Goal: Task Accomplishment & Management: Manage account settings

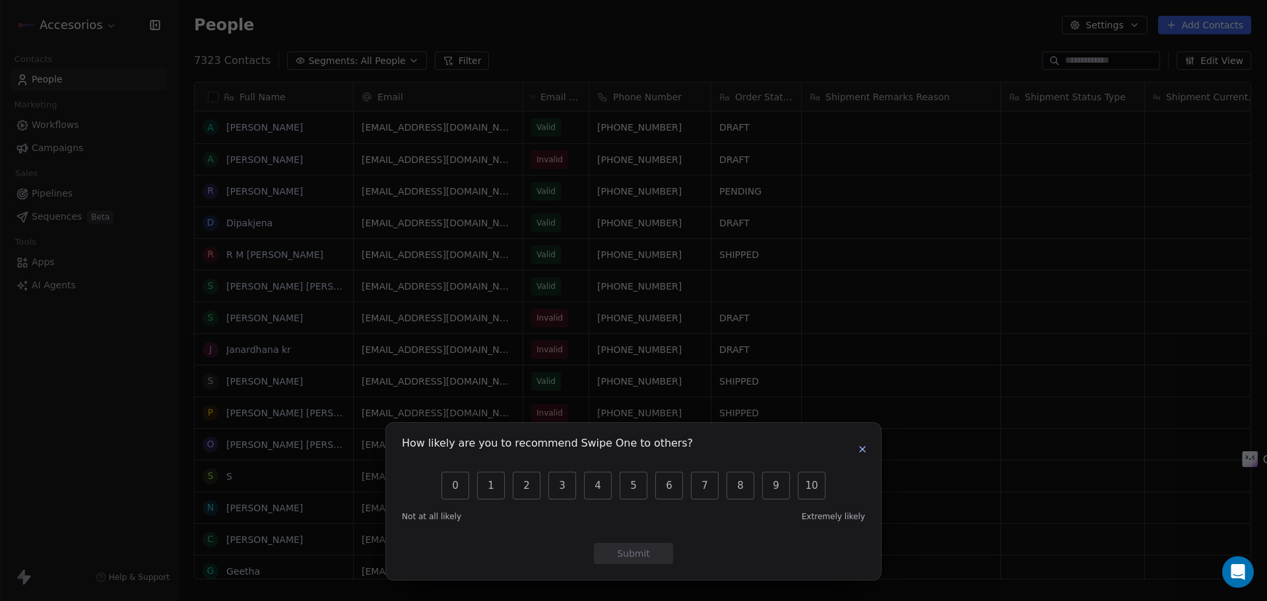
scroll to position [519, 1079]
click at [868, 450] on button "button" at bounding box center [863, 449] width 16 height 16
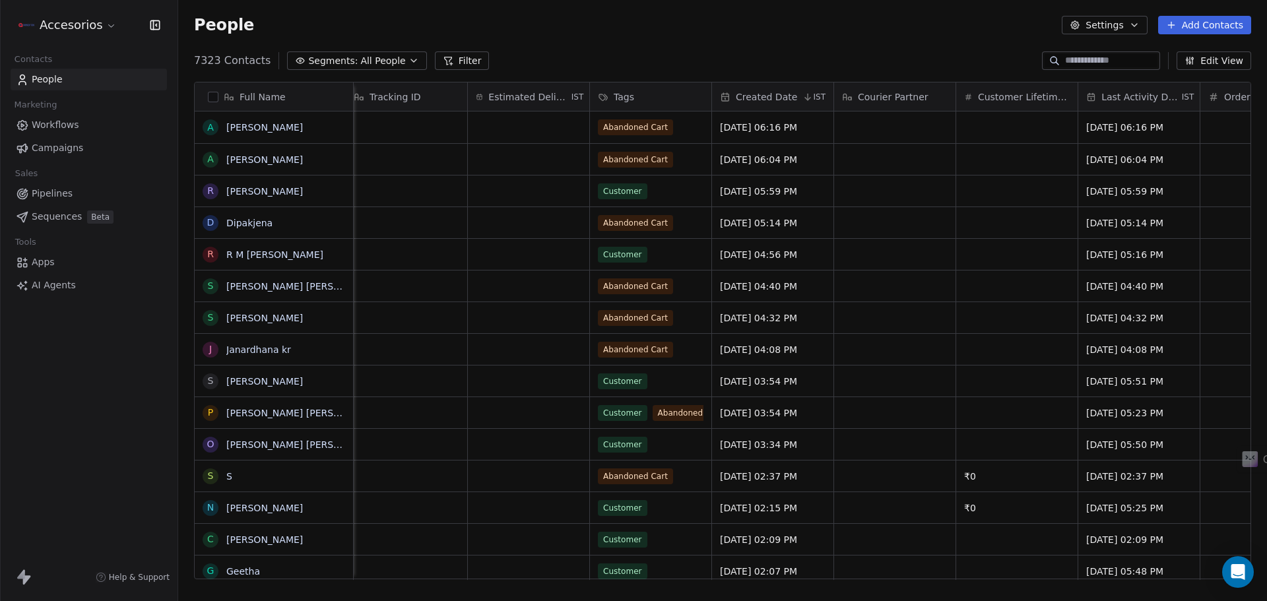
scroll to position [0, 0]
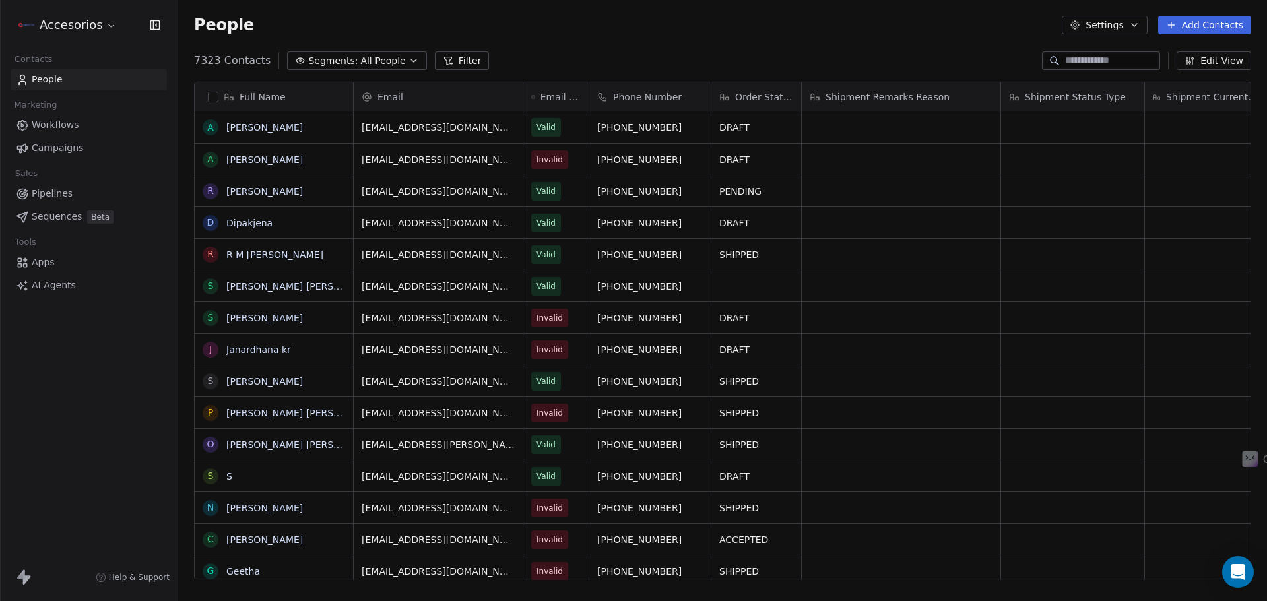
click at [64, 121] on span "Workflows" at bounding box center [56, 125] width 48 height 14
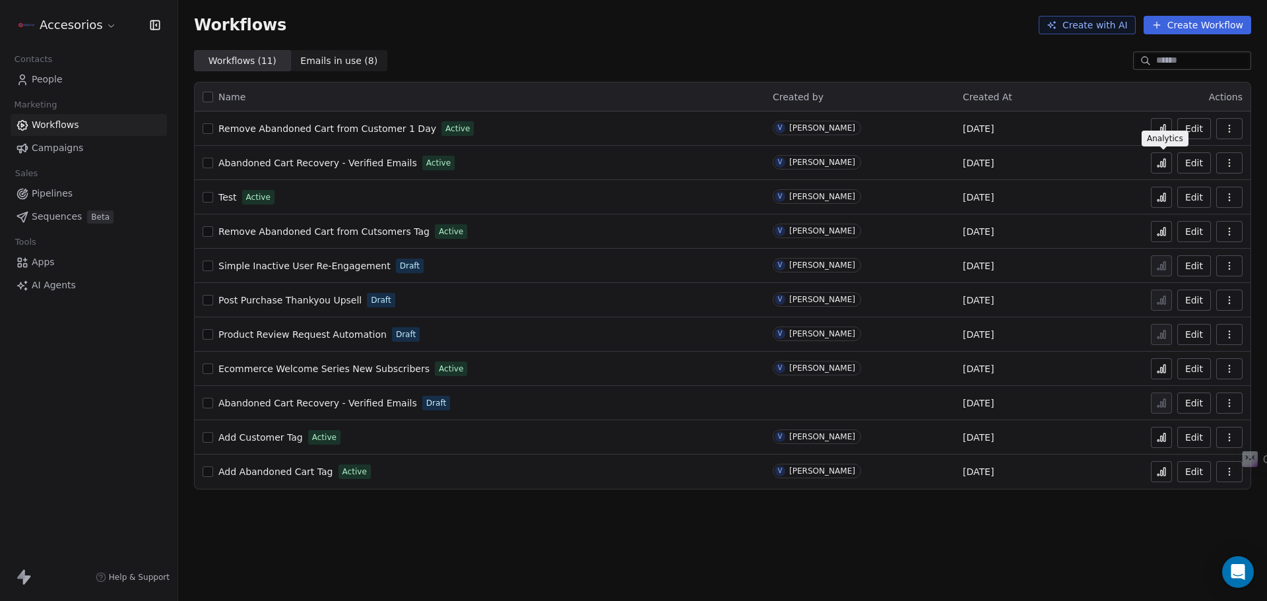
click at [1165, 162] on icon at bounding box center [1161, 163] width 11 height 11
click at [88, 24] on html "Accesorios Contacts People Marketing Workflows Campaigns Sales Pipelines Sequen…" at bounding box center [633, 300] width 1267 height 601
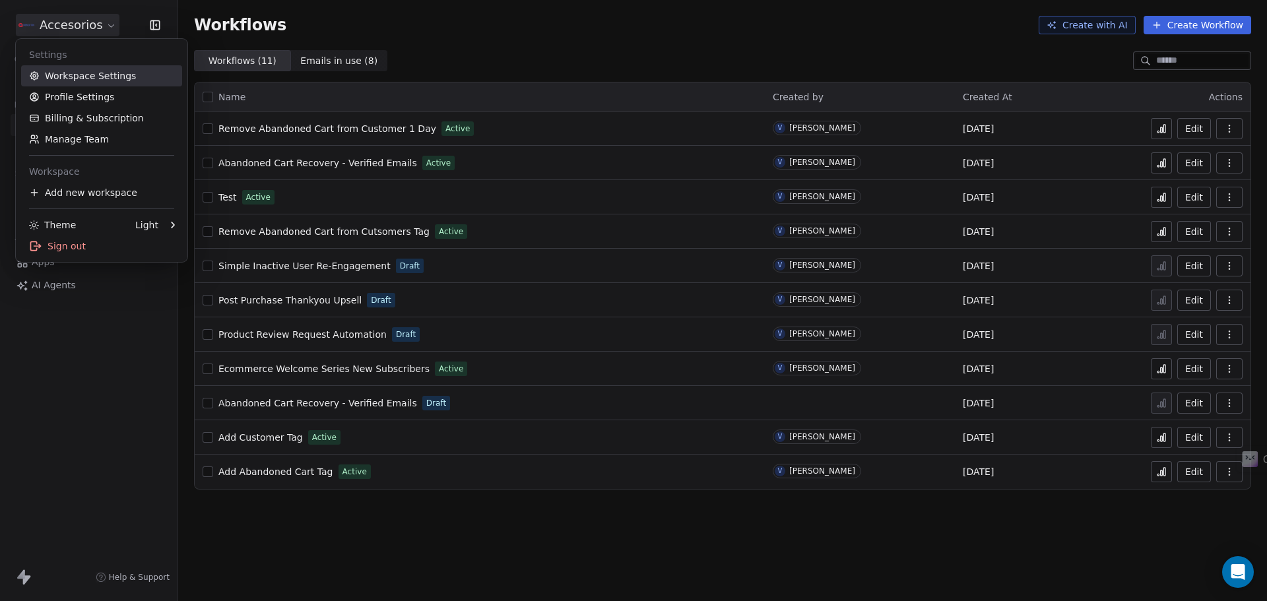
click at [108, 71] on link "Workspace Settings" at bounding box center [101, 75] width 161 height 21
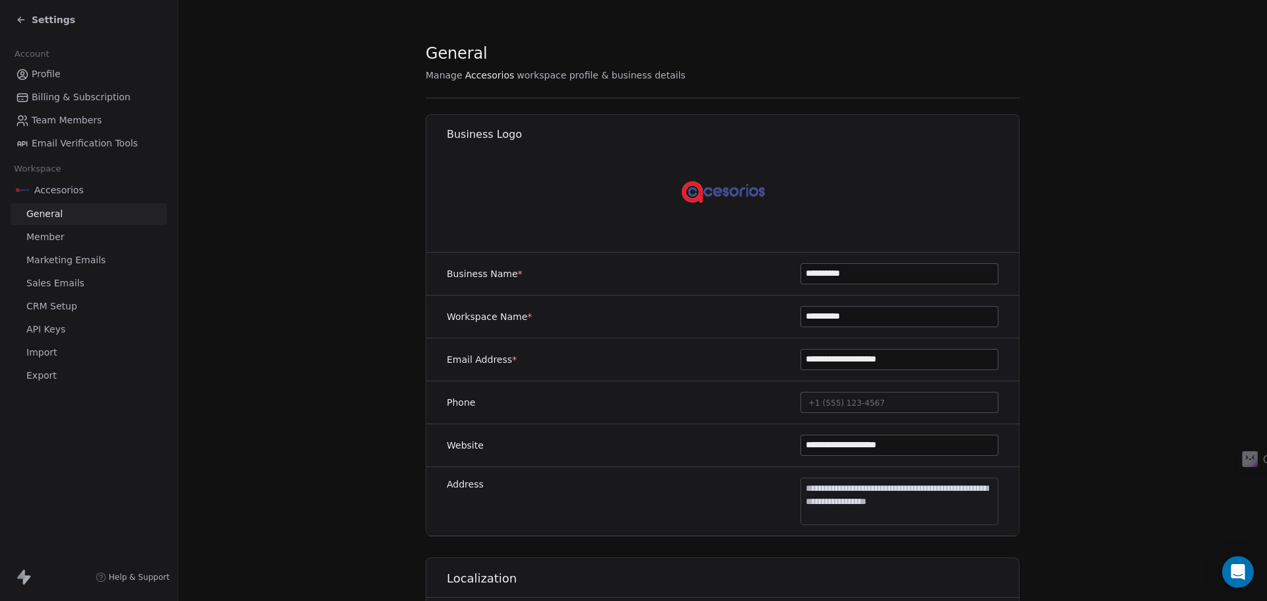
click at [77, 261] on span "Marketing Emails" at bounding box center [65, 260] width 79 height 14
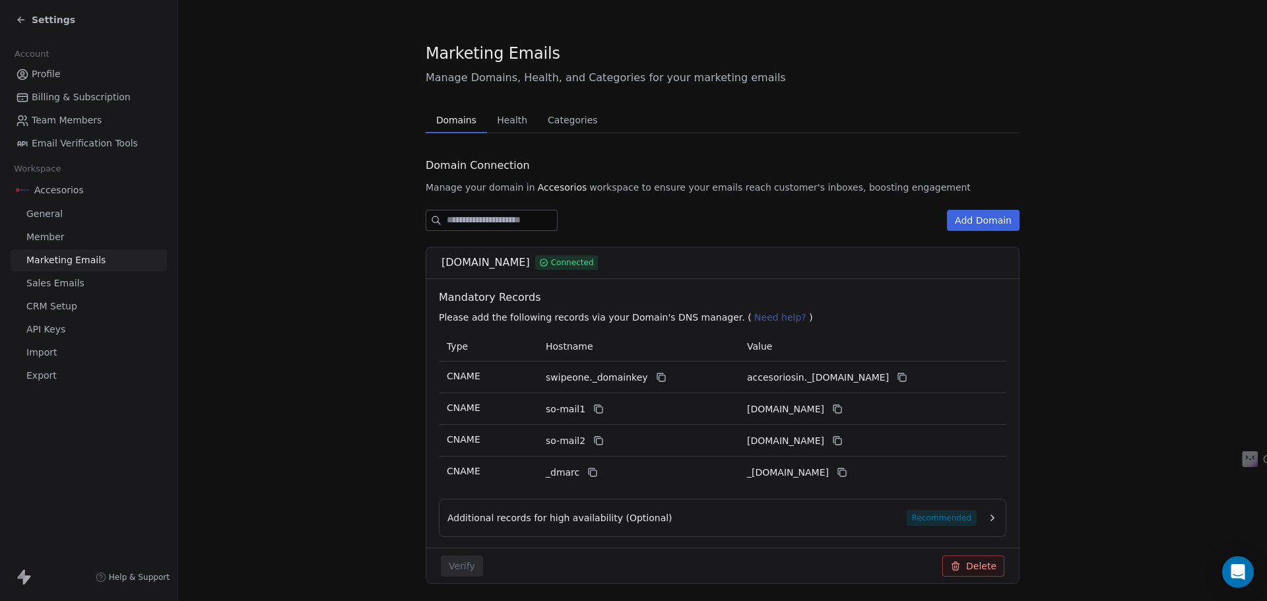
click at [493, 121] on span "Health" at bounding box center [512, 120] width 41 height 18
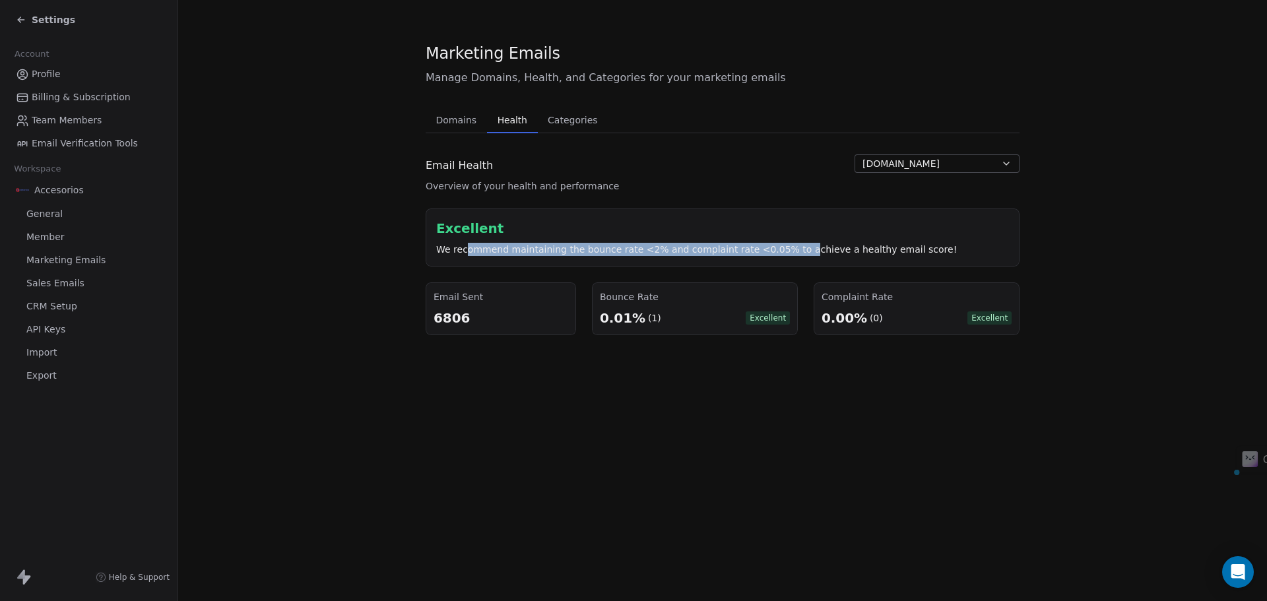
drag, startPoint x: 467, startPoint y: 253, endPoint x: 824, endPoint y: 243, distance: 357.2
click at [795, 244] on div "We recommend maintaining the bounce rate <2% and complaint rate <0.05% to achie…" at bounding box center [722, 249] width 573 height 13
click at [818, 243] on div "We recommend maintaining the bounce rate <2% and complaint rate <0.05% to achie…" at bounding box center [722, 249] width 573 height 13
drag, startPoint x: 659, startPoint y: 248, endPoint x: 851, endPoint y: 239, distance: 191.6
click at [847, 239] on div "Excellent We recommend maintaining the bounce rate <2% and complaint rate <0.05…" at bounding box center [722, 237] width 573 height 37
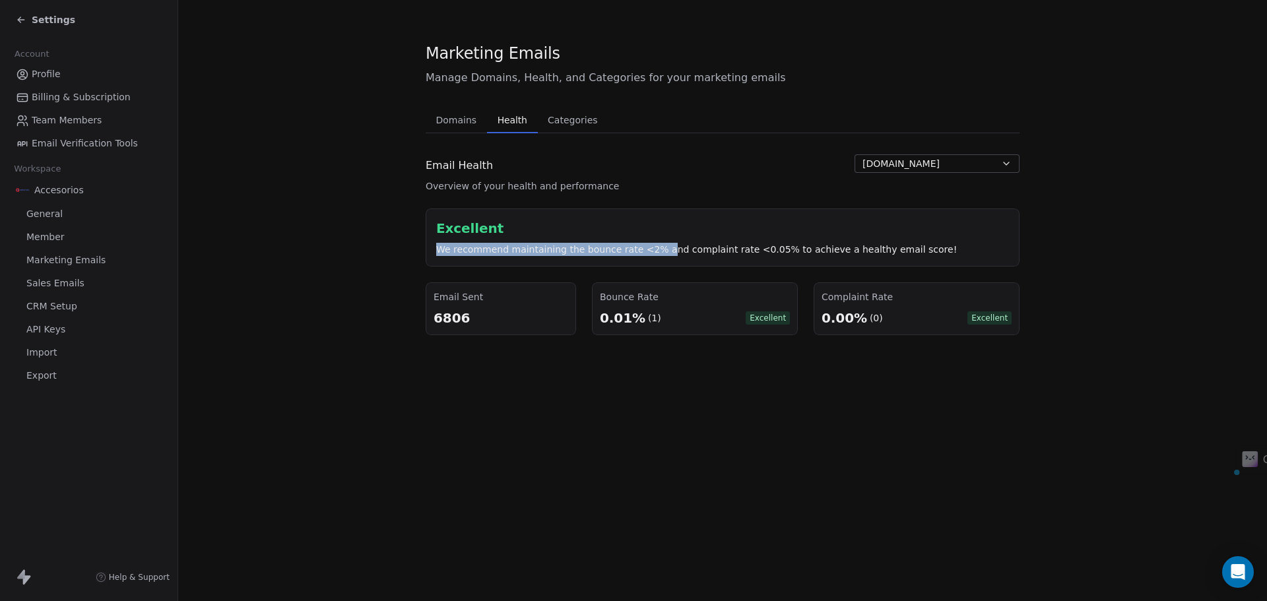
click at [851, 239] on div "Excellent We recommend maintaining the bounce rate <2% and complaint rate <0.05…" at bounding box center [722, 237] width 573 height 37
drag, startPoint x: 733, startPoint y: 244, endPoint x: 642, endPoint y: 244, distance: 90.4
click at [683, 244] on div "We recommend maintaining the bounce rate <2% and complaint rate <0.05% to achie…" at bounding box center [722, 249] width 573 height 13
click at [641, 244] on div "We recommend maintaining the bounce rate <2% and complaint rate <0.05% to achie…" at bounding box center [722, 249] width 573 height 13
drag, startPoint x: 742, startPoint y: 247, endPoint x: 894, endPoint y: 240, distance: 152.6
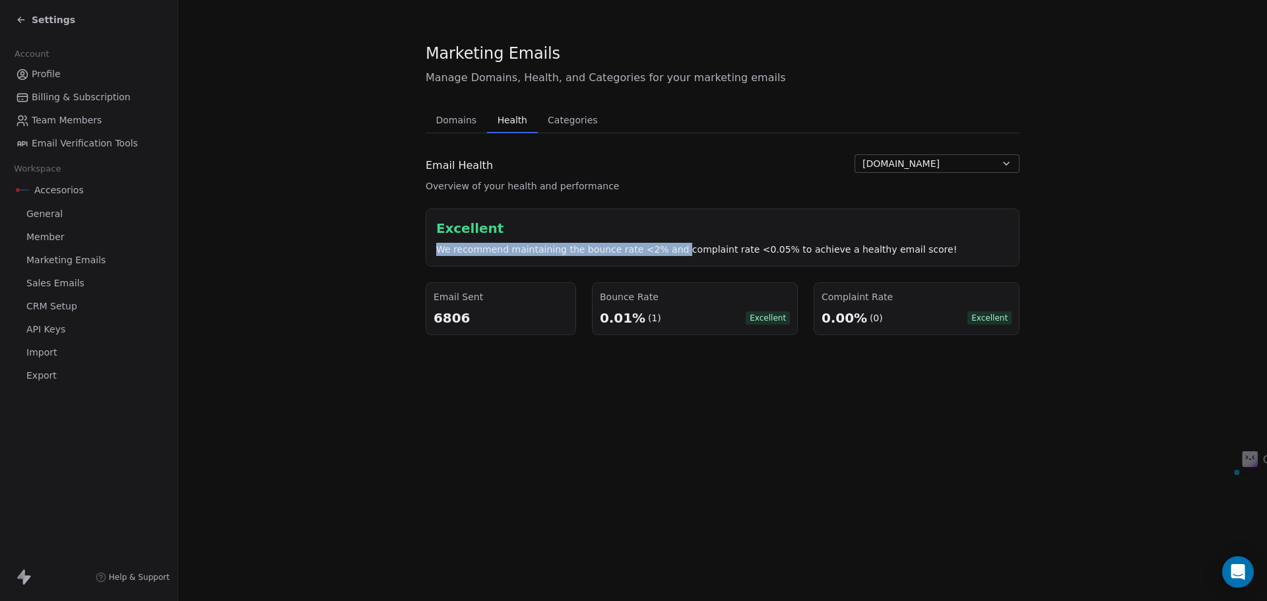
click at [894, 240] on div "Excellent We recommend maintaining the bounce rate <2% and complaint rate <0.05…" at bounding box center [722, 237] width 573 height 37
click at [905, 251] on div "We recommend maintaining the bounce rate <2% and complaint rate <0.05% to achie…" at bounding box center [722, 249] width 573 height 13
drag, startPoint x: 904, startPoint y: 251, endPoint x: 561, endPoint y: 247, distance: 343.2
click at [561, 247] on div "We recommend maintaining the bounce rate <2% and complaint rate <0.05% to achie…" at bounding box center [722, 249] width 573 height 13
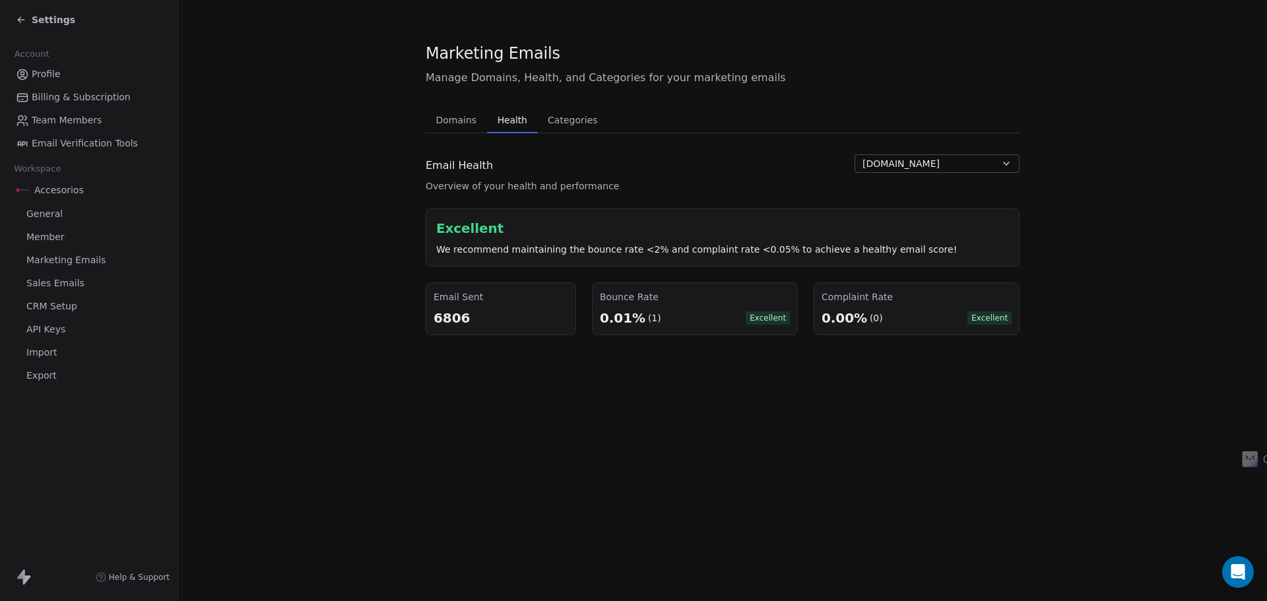
click at [581, 117] on span "Categories" at bounding box center [572, 120] width 60 height 18
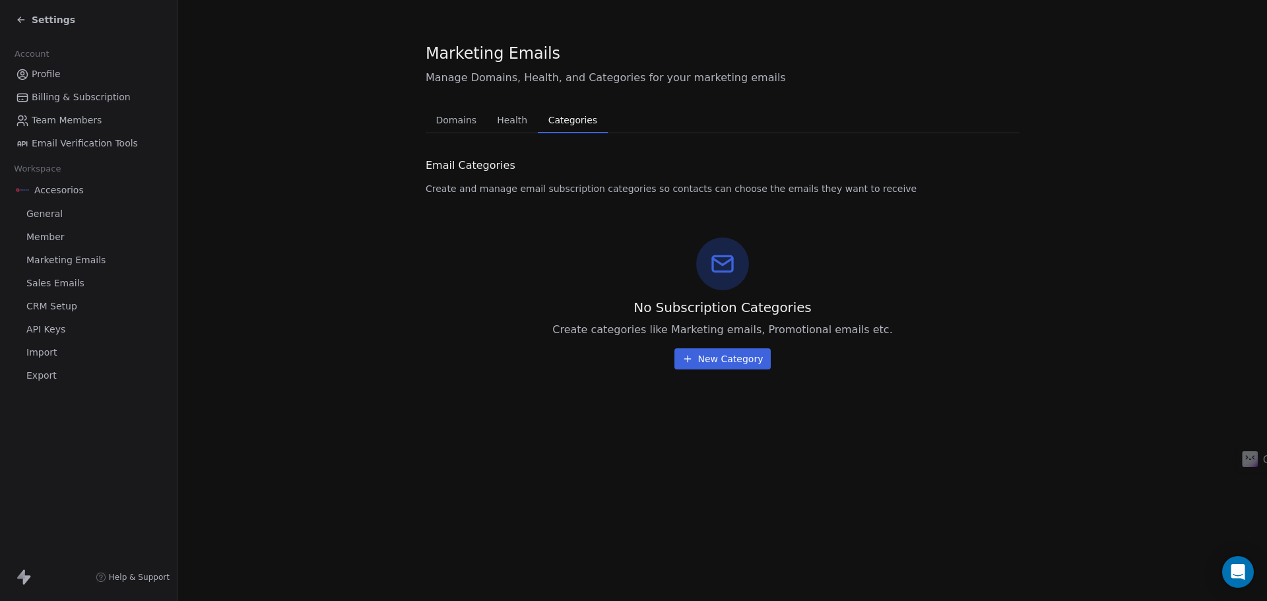
click at [523, 122] on span "Health" at bounding box center [512, 120] width 41 height 18
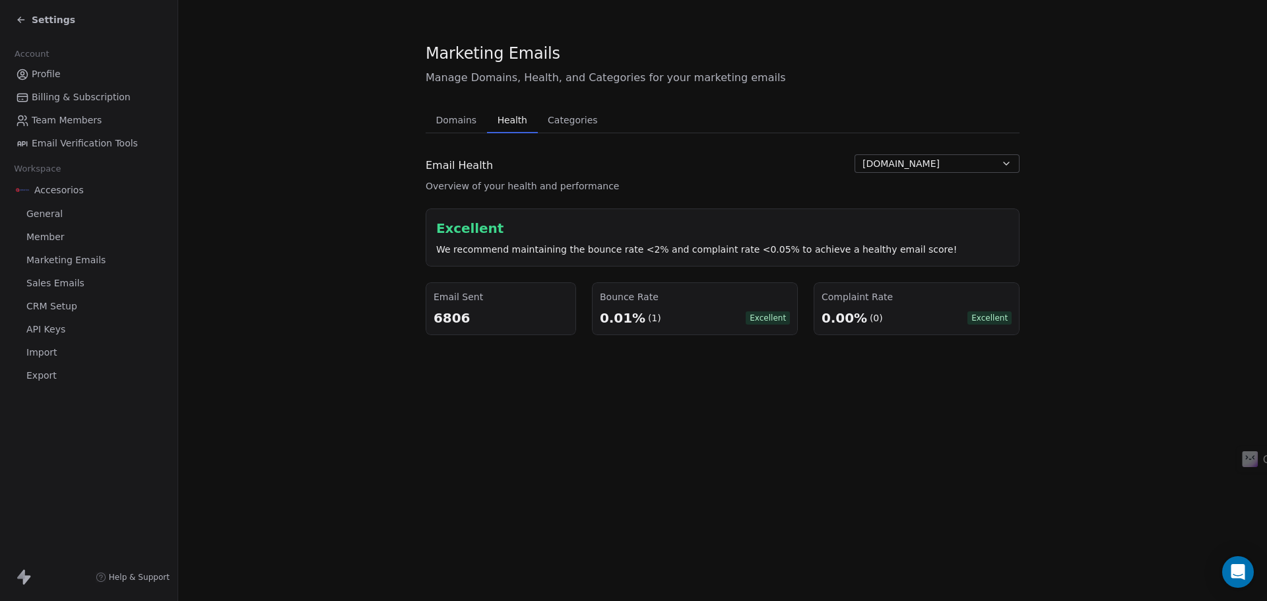
click at [459, 120] on span "Domains" at bounding box center [456, 120] width 51 height 18
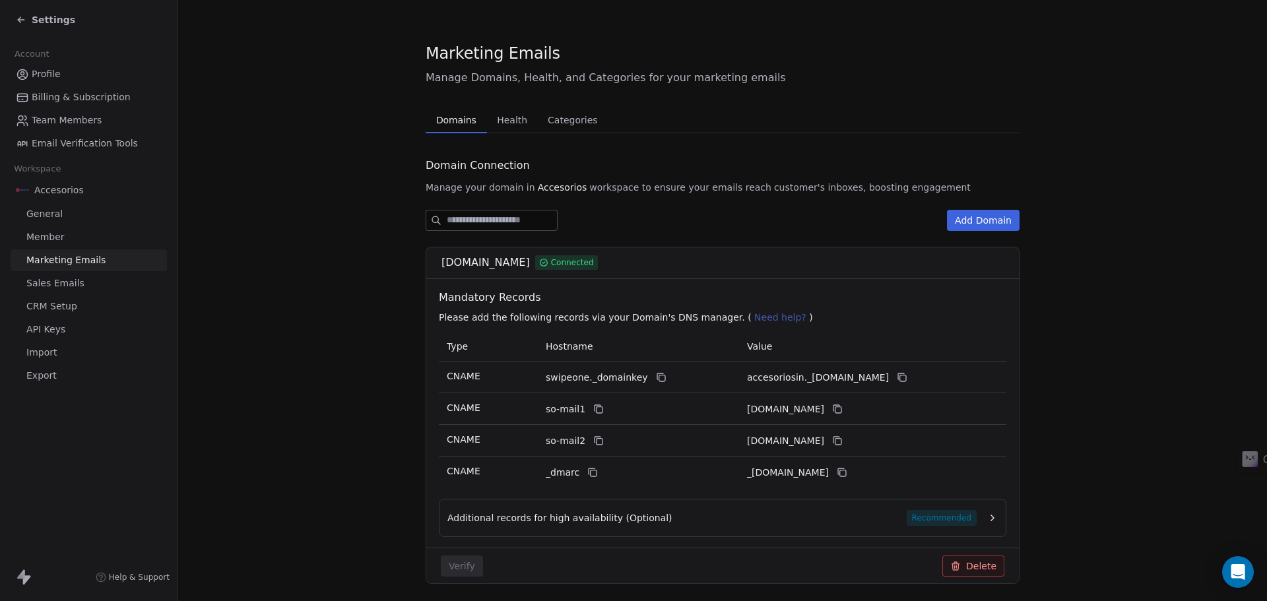
click at [502, 123] on span "Health" at bounding box center [512, 120] width 41 height 18
click at [455, 123] on span "Domains" at bounding box center [456, 120] width 51 height 18
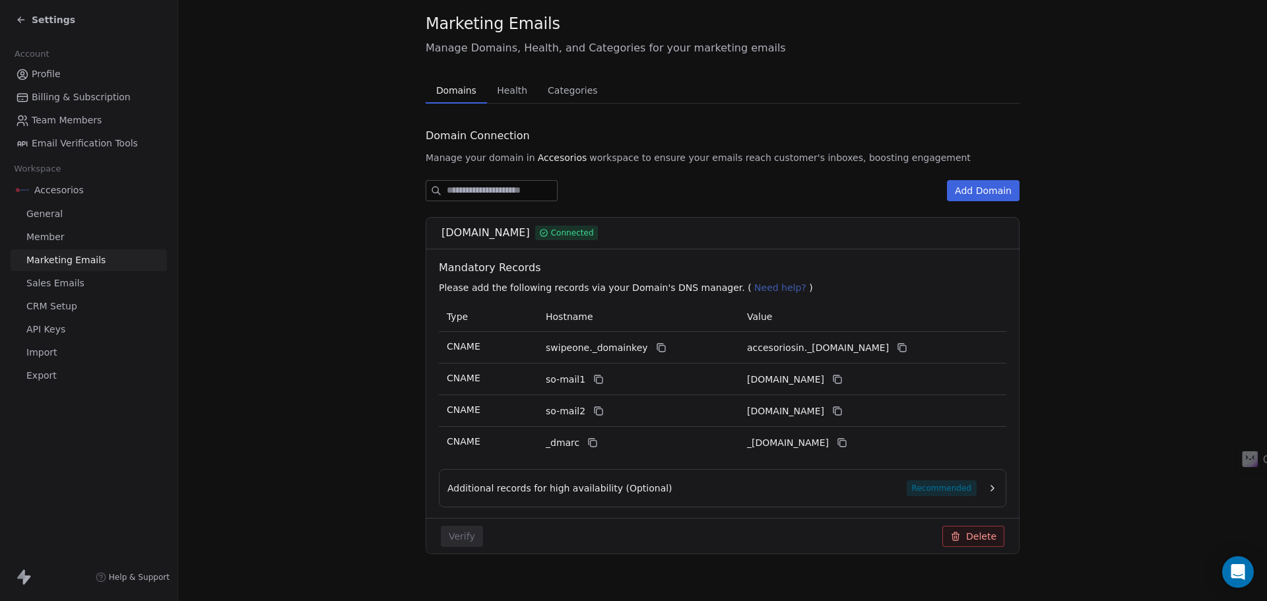
scroll to position [46, 0]
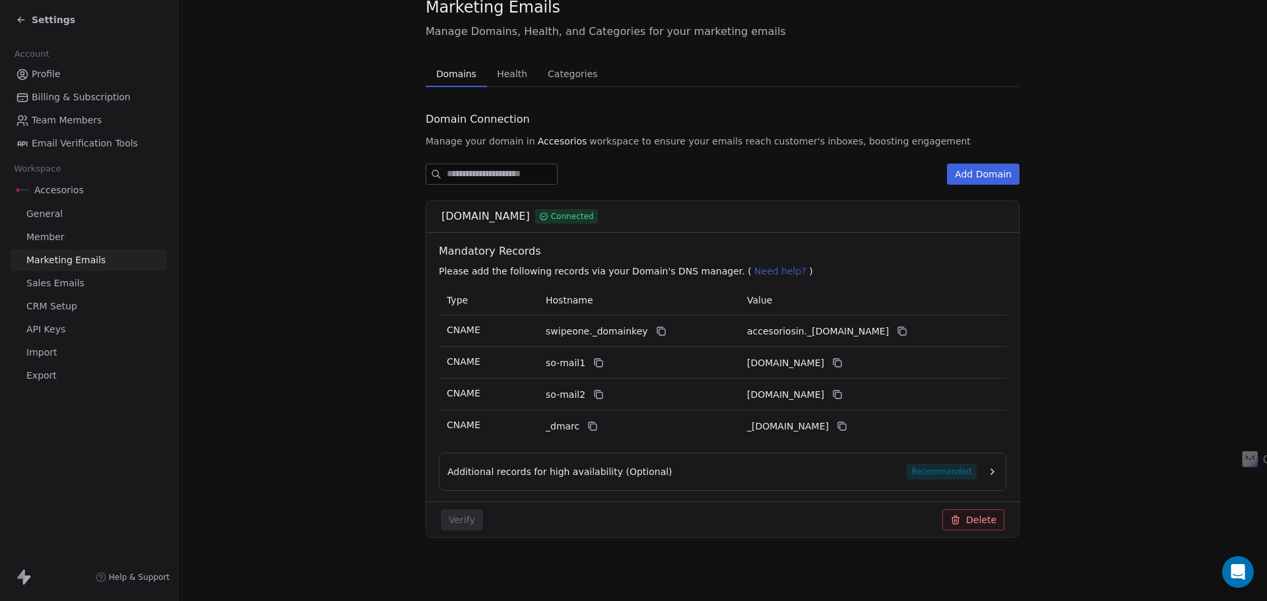
click at [65, 286] on span "Sales Emails" at bounding box center [55, 284] width 58 height 14
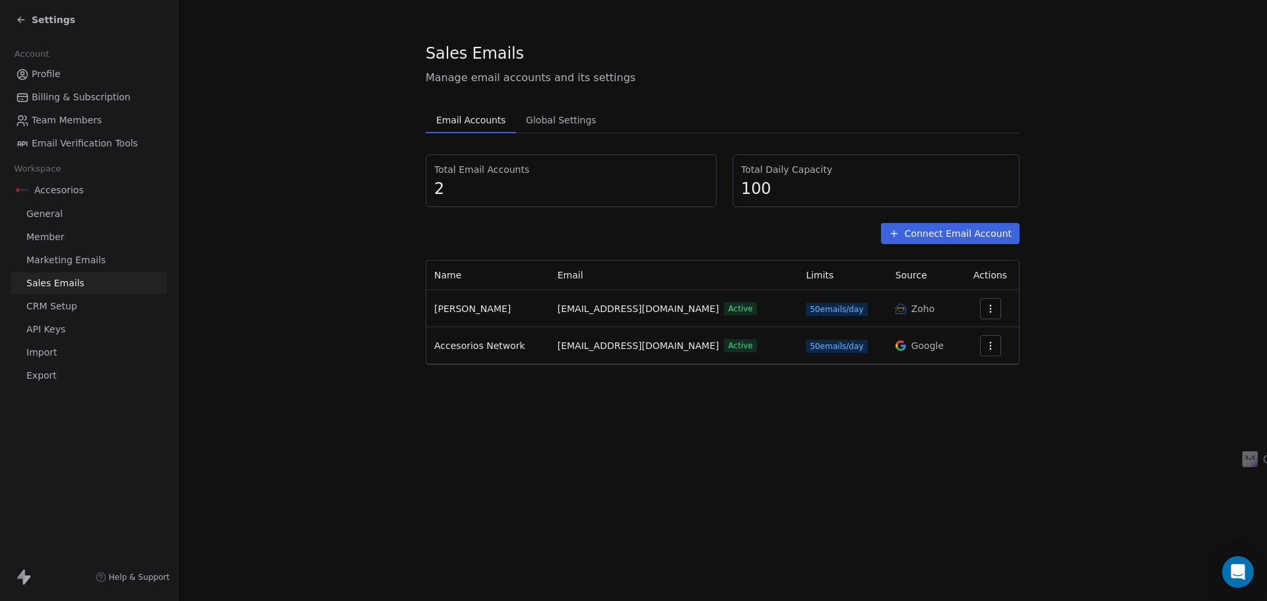
click at [535, 117] on span "Global Settings" at bounding box center [561, 120] width 81 height 18
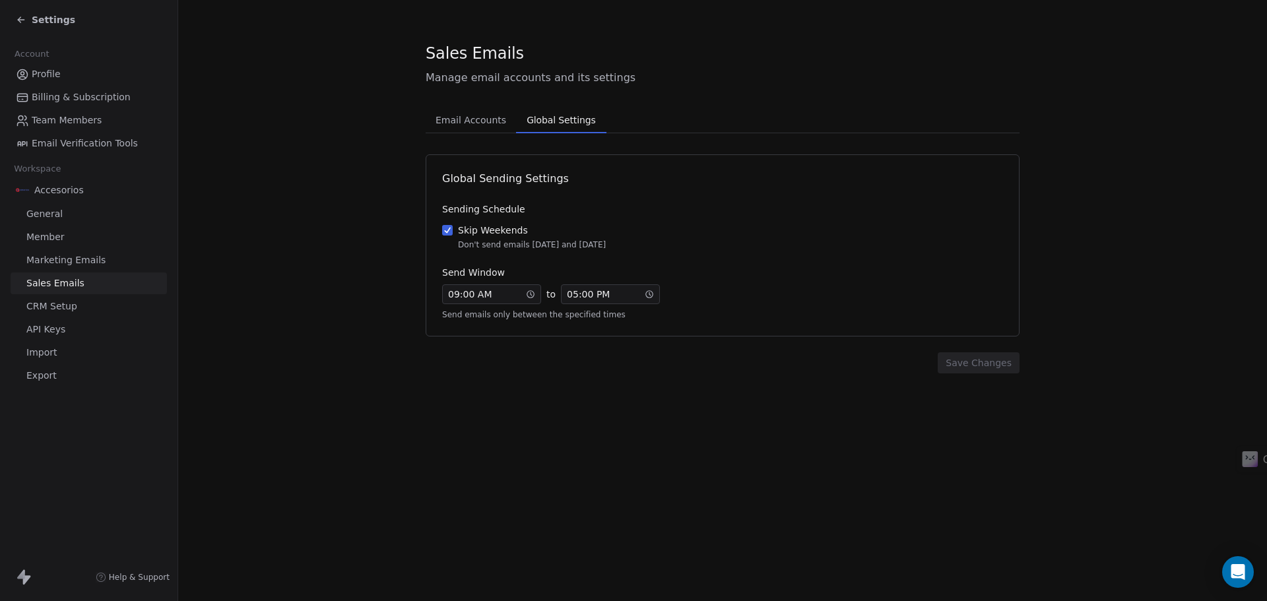
click at [468, 123] on span "Email Accounts" at bounding box center [470, 120] width 81 height 18
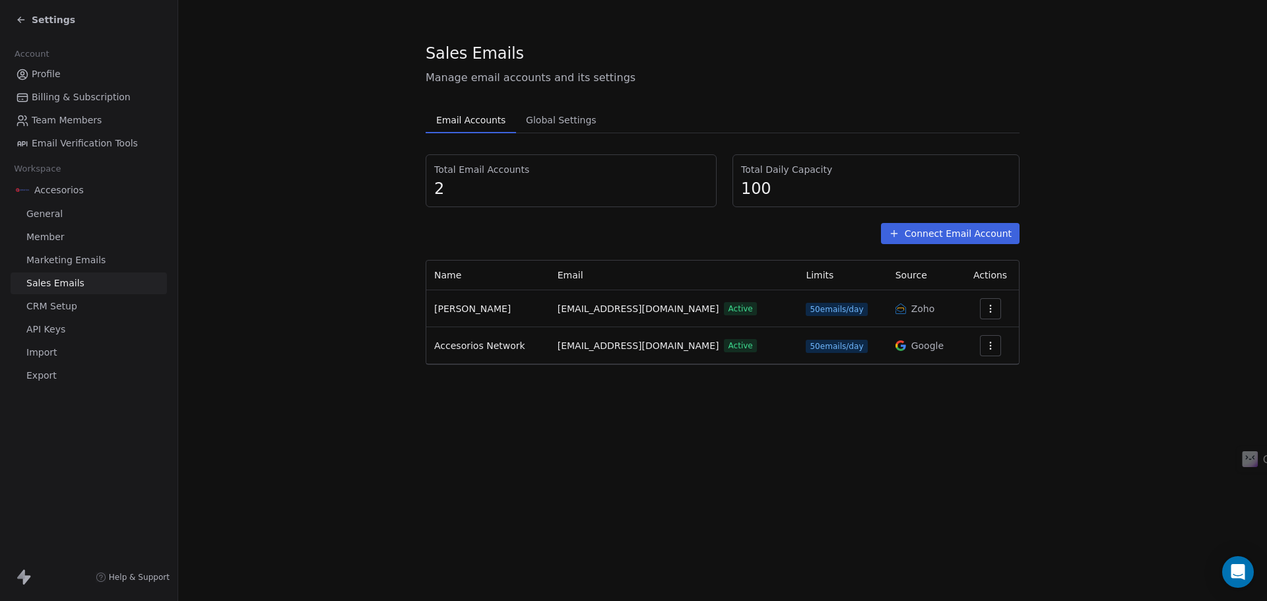
click at [457, 304] on span "[PERSON_NAME]" at bounding box center [472, 309] width 77 height 11
click at [981, 317] on button "button" at bounding box center [990, 308] width 21 height 21
click at [973, 336] on span "Settings" at bounding box center [971, 339] width 38 height 14
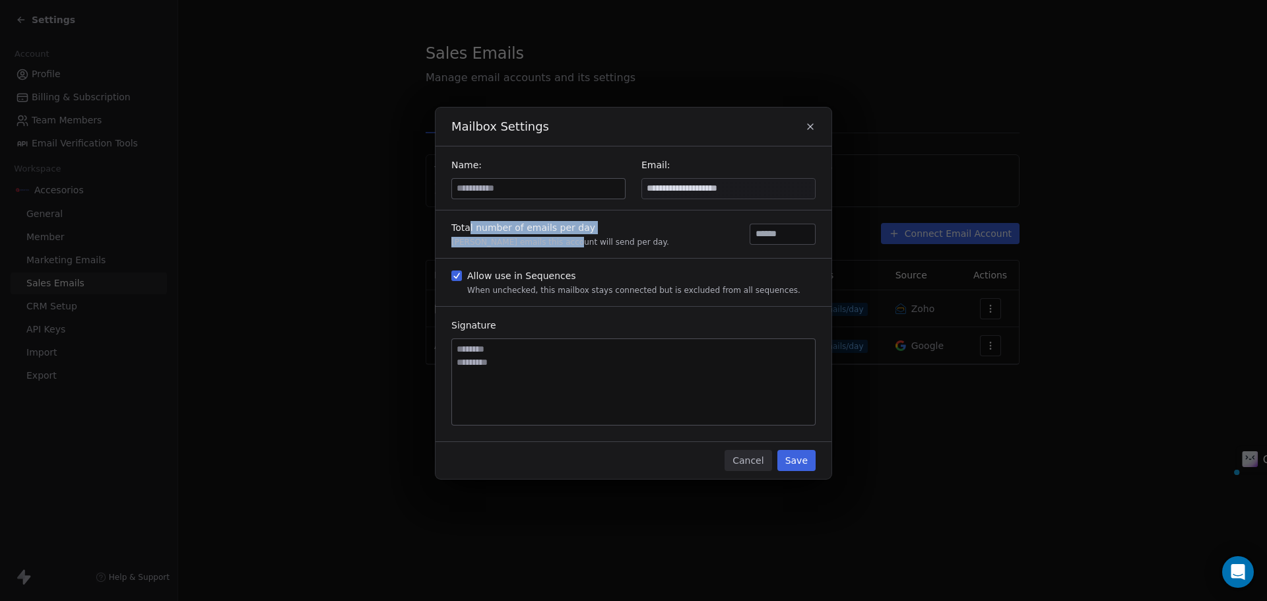
drag, startPoint x: 478, startPoint y: 226, endPoint x: 560, endPoint y: 253, distance: 86.2
click at [560, 253] on div "Total number of emails per day Max emails this account will send per day. **" at bounding box center [634, 235] width 396 height 48
click at [577, 253] on div "Total number of emails per day Max emails this account will send per day. **" at bounding box center [634, 235] width 396 height 48
drag, startPoint x: 584, startPoint y: 242, endPoint x: 496, endPoint y: 226, distance: 89.2
click at [504, 228] on div "Total number of emails per day Max emails this account will send per day." at bounding box center [560, 234] width 218 height 26
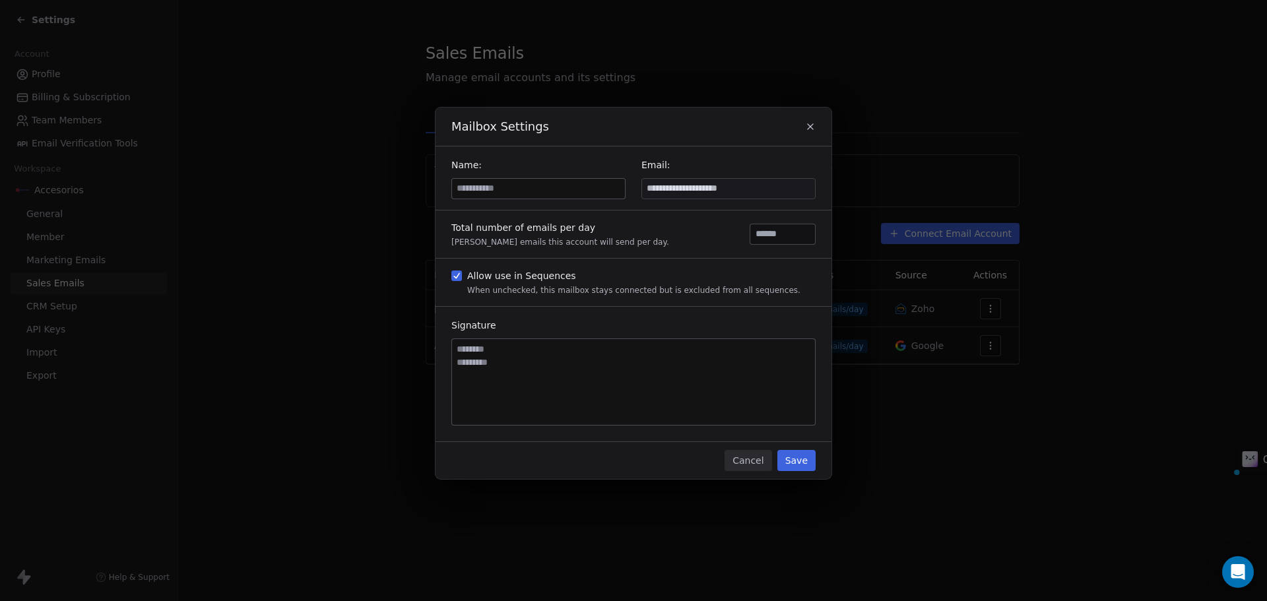
click at [496, 226] on div "Total number of emails per day" at bounding box center [560, 227] width 218 height 13
click at [551, 191] on input at bounding box center [538, 189] width 173 height 20
type input "**********"
type button "on"
type textarea "**********"
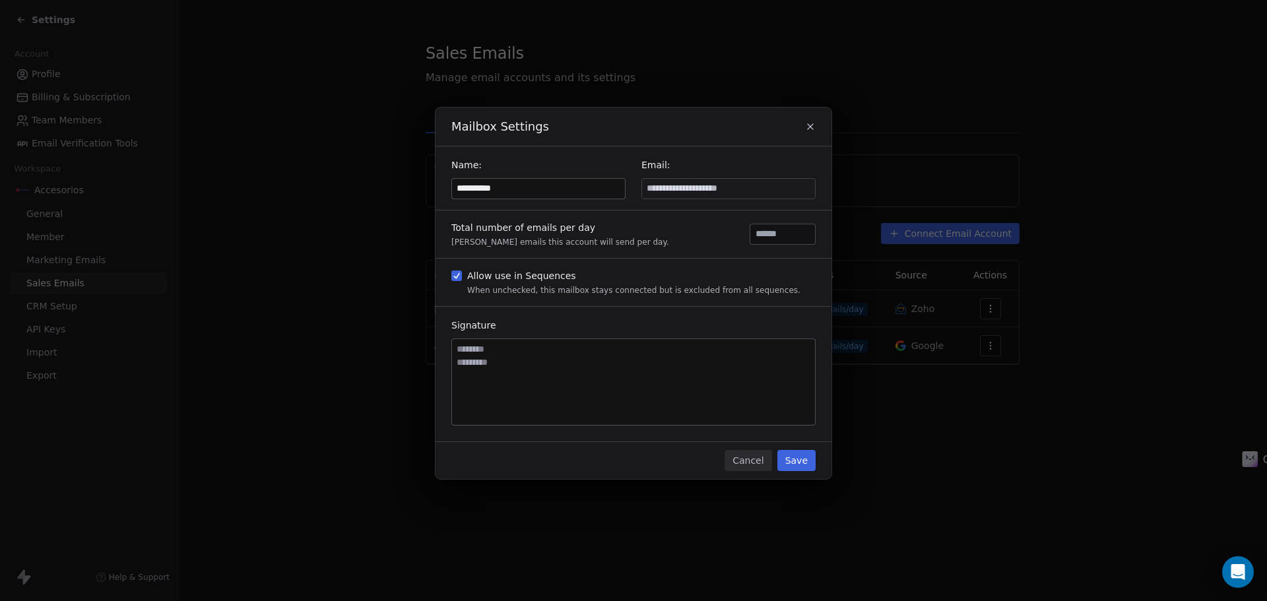
paste textarea "**********"
type textarea "**********"
click at [789, 457] on button "Save" at bounding box center [796, 460] width 38 height 21
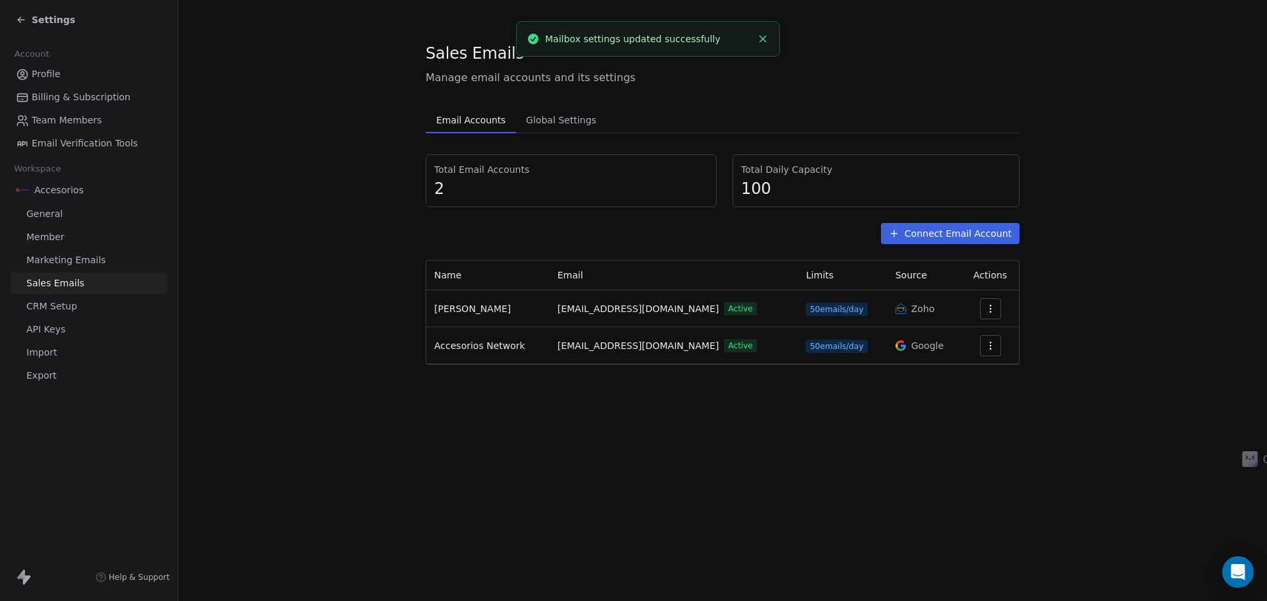
click at [987, 307] on icon "button" at bounding box center [990, 309] width 11 height 11
click at [968, 343] on span "Settings" at bounding box center [971, 339] width 38 height 14
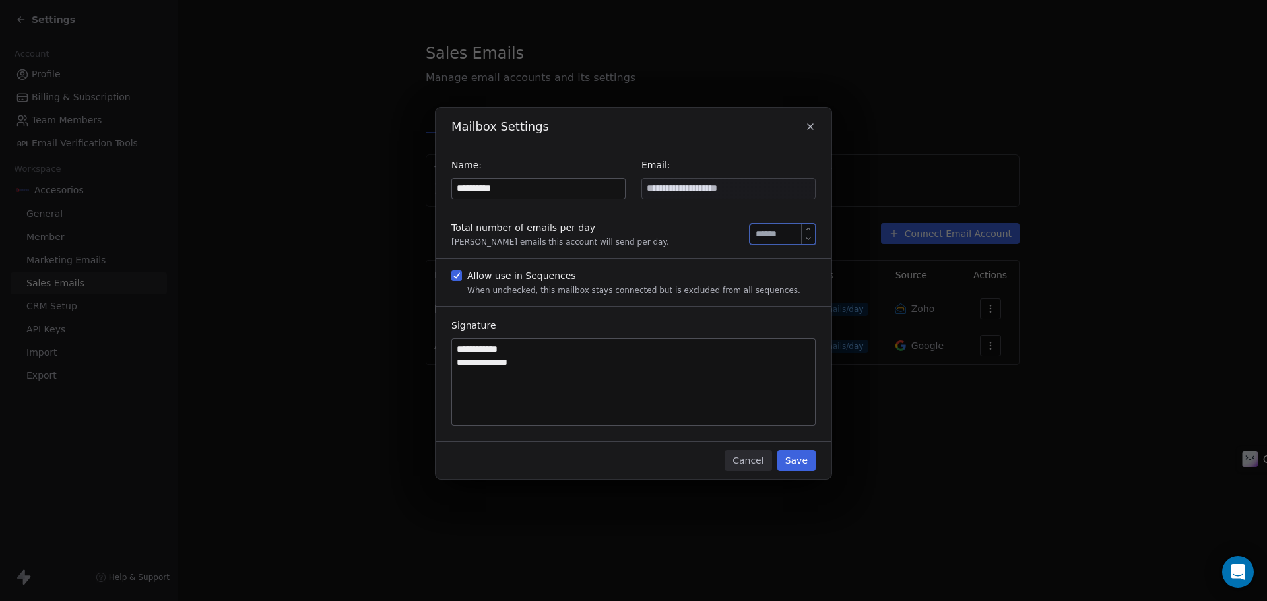
drag, startPoint x: 766, startPoint y: 236, endPoint x: 748, endPoint y: 236, distance: 17.2
click at [748, 236] on div "Total number of emails per day Max emails this account will send per day. **" at bounding box center [634, 235] width 396 height 48
type input "***"
click at [805, 465] on button "Save" at bounding box center [796, 460] width 38 height 21
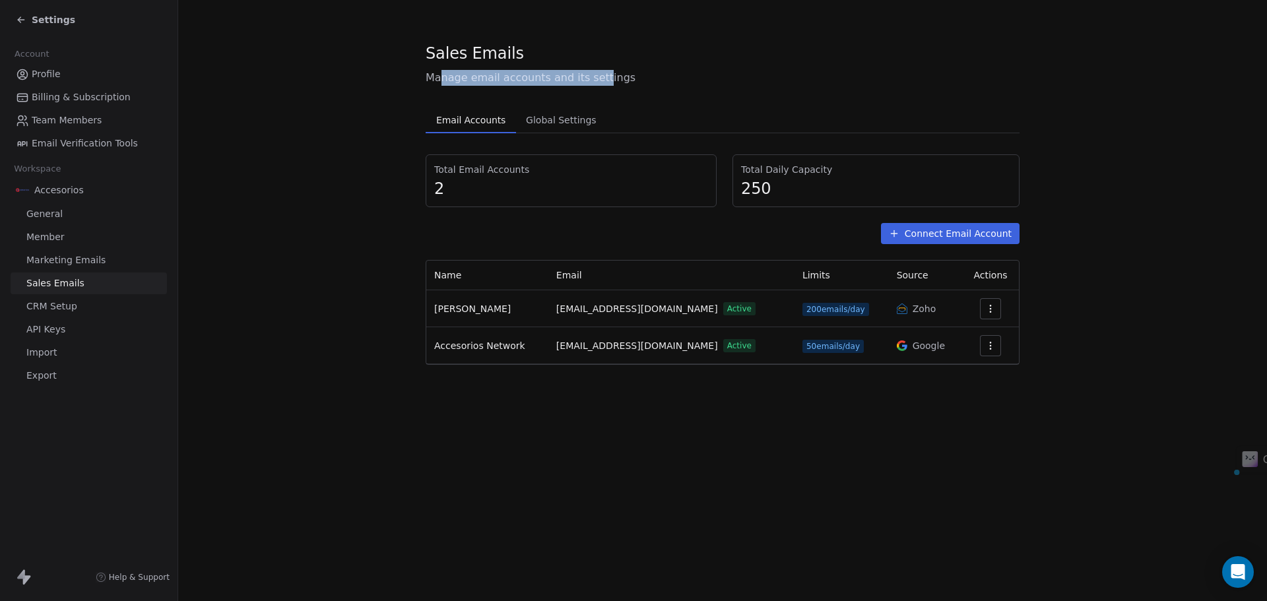
drag, startPoint x: 443, startPoint y: 82, endPoint x: 599, endPoint y: 79, distance: 156.4
click at [599, 79] on span "Manage email accounts and its settings" at bounding box center [723, 78] width 594 height 16
click at [601, 78] on span "Manage email accounts and its settings" at bounding box center [723, 78] width 594 height 16
click at [982, 302] on button "button" at bounding box center [990, 308] width 21 height 21
click at [946, 336] on icon "Suggestions" at bounding box center [941, 338] width 11 height 11
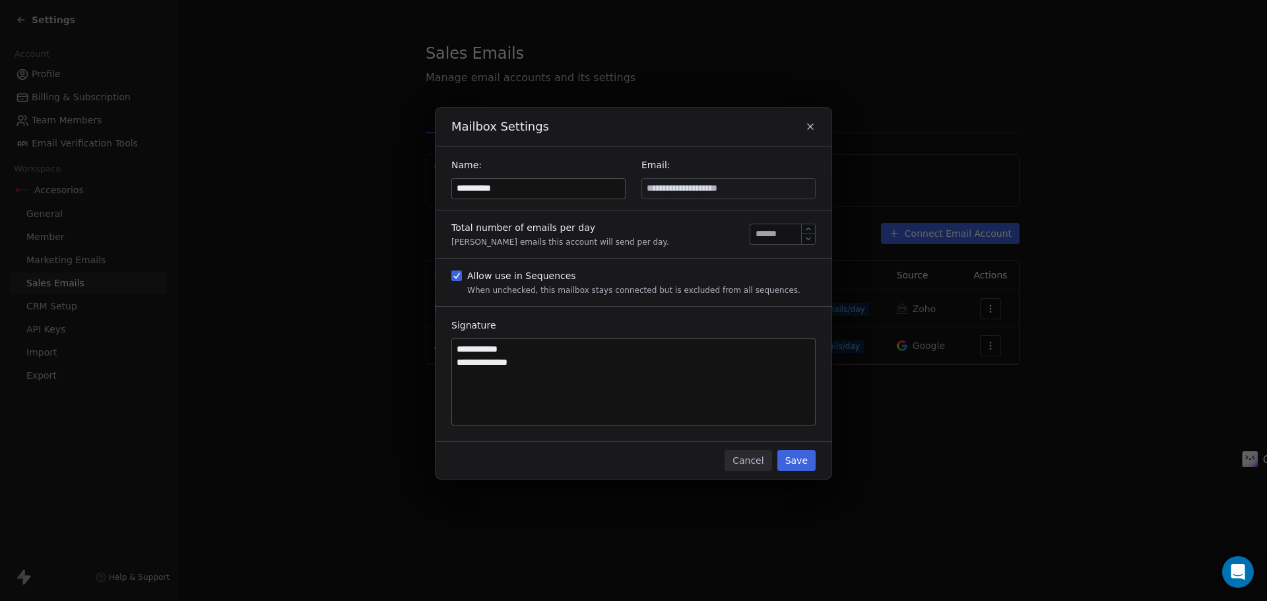
drag, startPoint x: 771, startPoint y: 231, endPoint x: 729, endPoint y: 231, distance: 42.2
click at [729, 231] on div "Total number of emails per day Max emails this account will send per day. ***" at bounding box center [634, 235] width 396 height 48
type input "****"
click at [783, 451] on button "Save" at bounding box center [796, 460] width 38 height 21
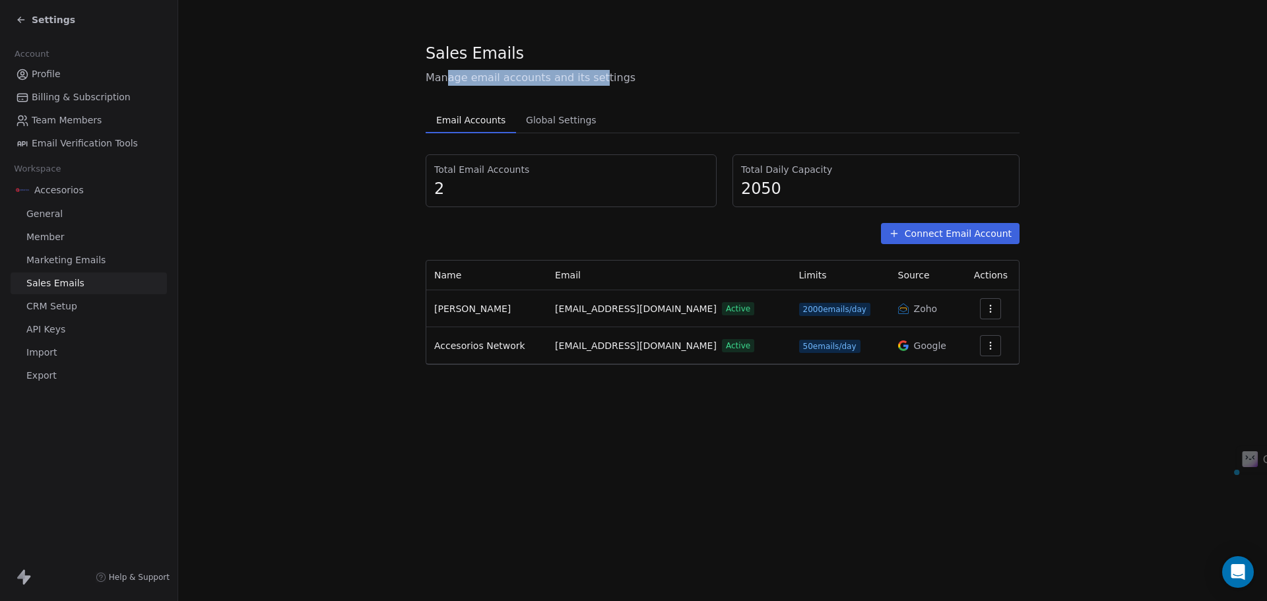
drag, startPoint x: 445, startPoint y: 73, endPoint x: 591, endPoint y: 81, distance: 146.0
click at [591, 81] on span "Manage email accounts and its settings" at bounding box center [723, 78] width 594 height 16
click at [62, 310] on span "CRM Setup" at bounding box center [51, 307] width 51 height 14
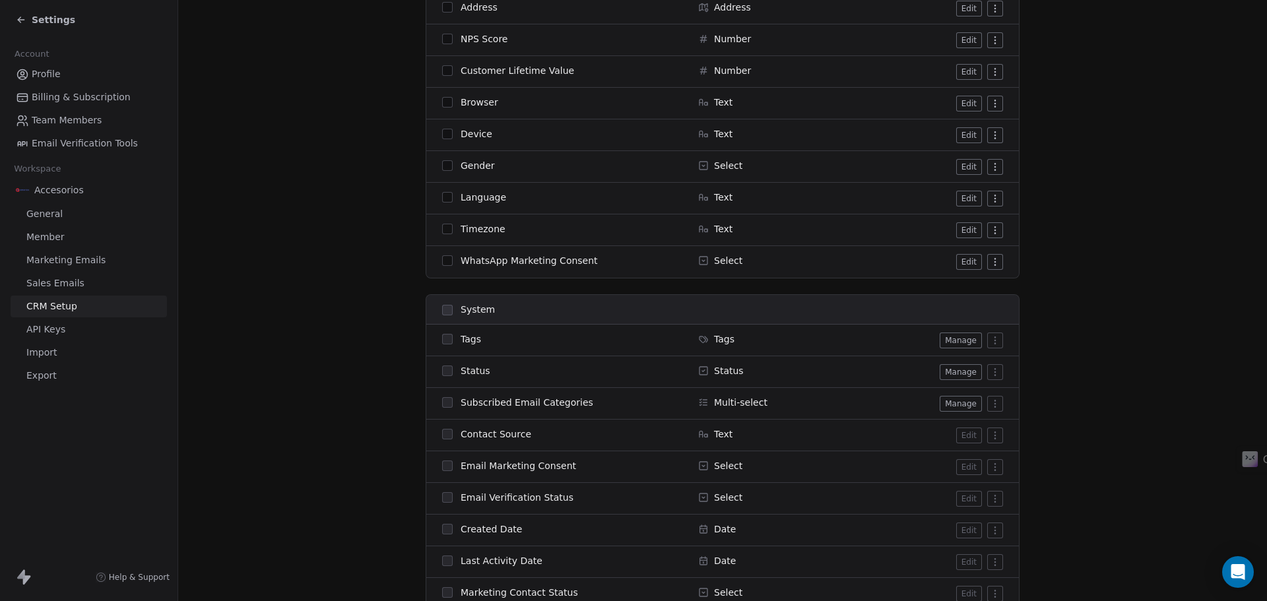
scroll to position [462, 0]
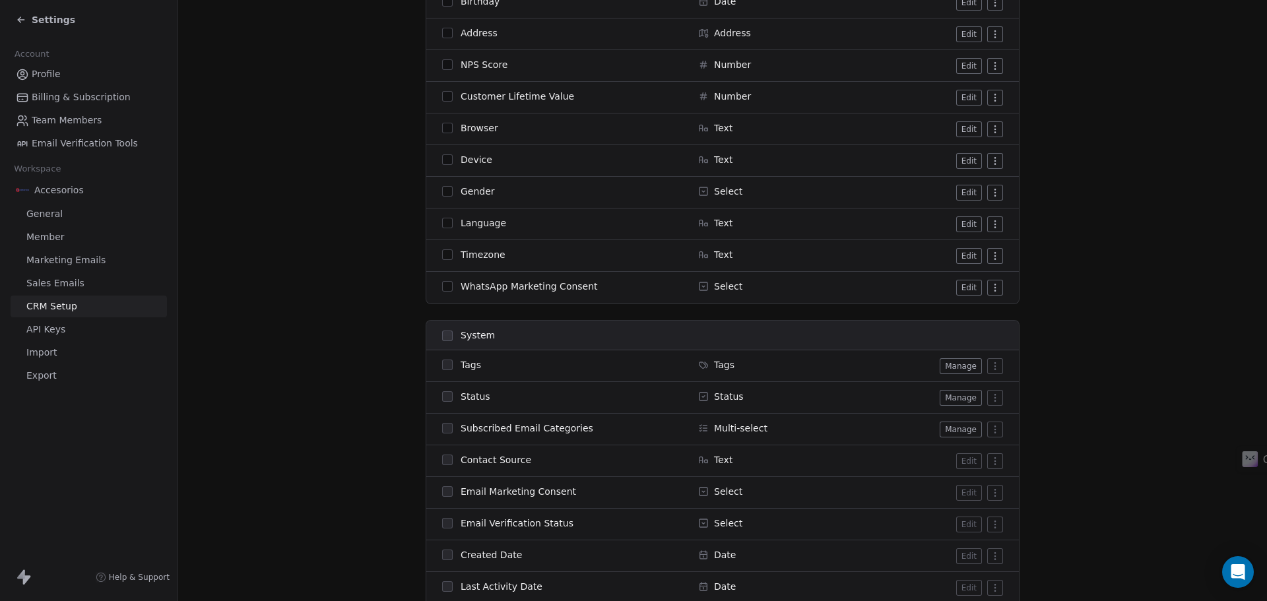
drag, startPoint x: 466, startPoint y: 284, endPoint x: 539, endPoint y: 285, distance: 73.3
click at [523, 284] on span "WhatsApp Marketing Consent" at bounding box center [529, 286] width 137 height 13
click at [539, 285] on span "WhatsApp Marketing Consent" at bounding box center [529, 286] width 137 height 13
click at [61, 136] on link "Email Verification Tools" at bounding box center [89, 144] width 156 height 22
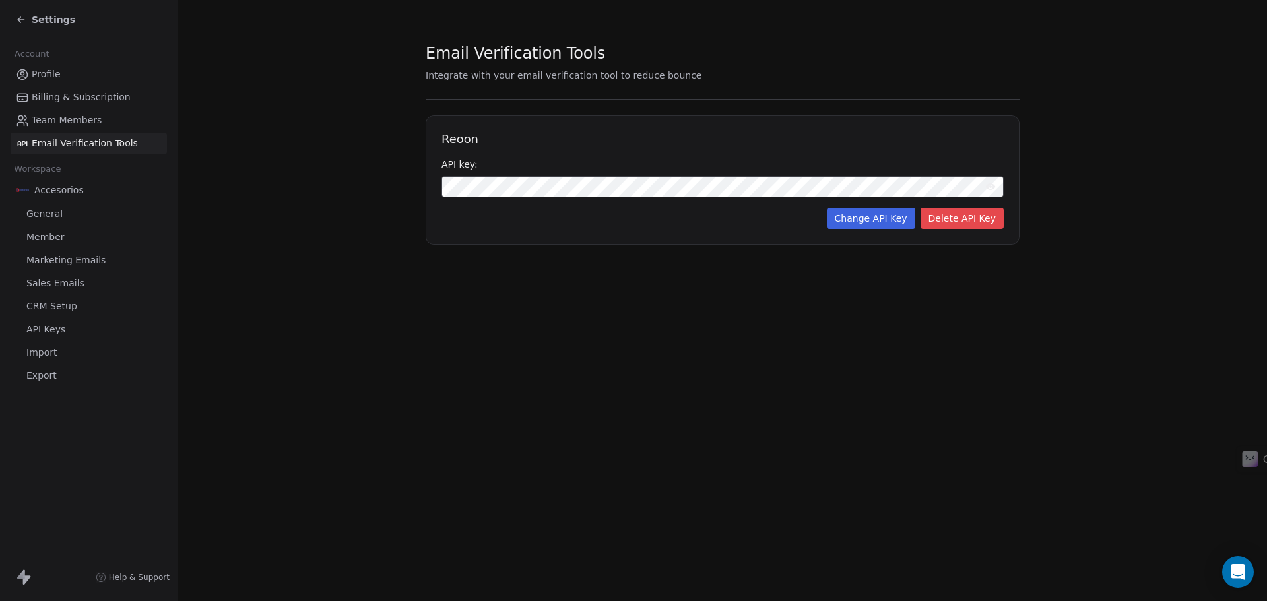
click at [63, 108] on link "Billing & Subscription" at bounding box center [89, 97] width 156 height 22
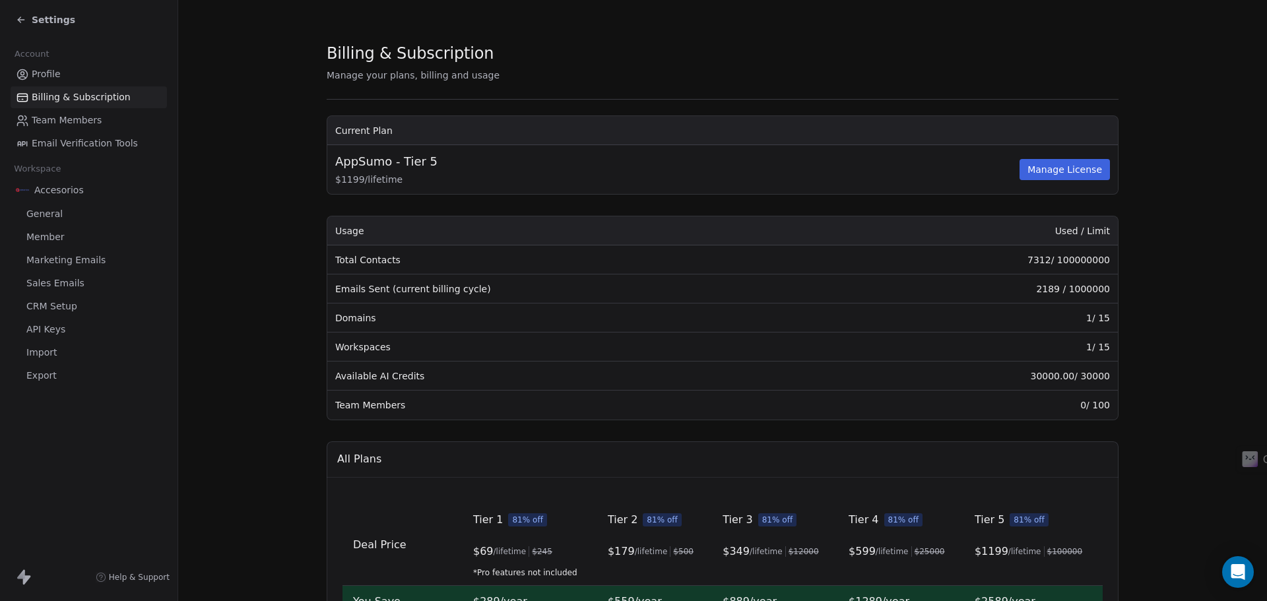
click at [55, 64] on link "Profile" at bounding box center [89, 74] width 156 height 22
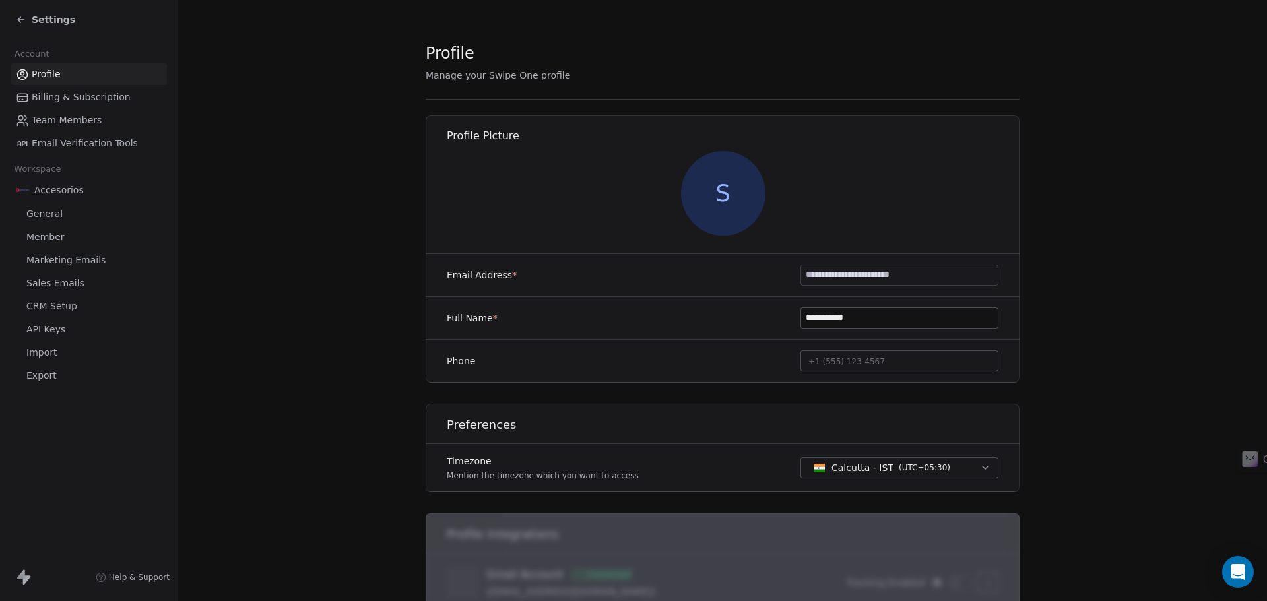
click at [18, 23] on icon at bounding box center [21, 20] width 11 height 11
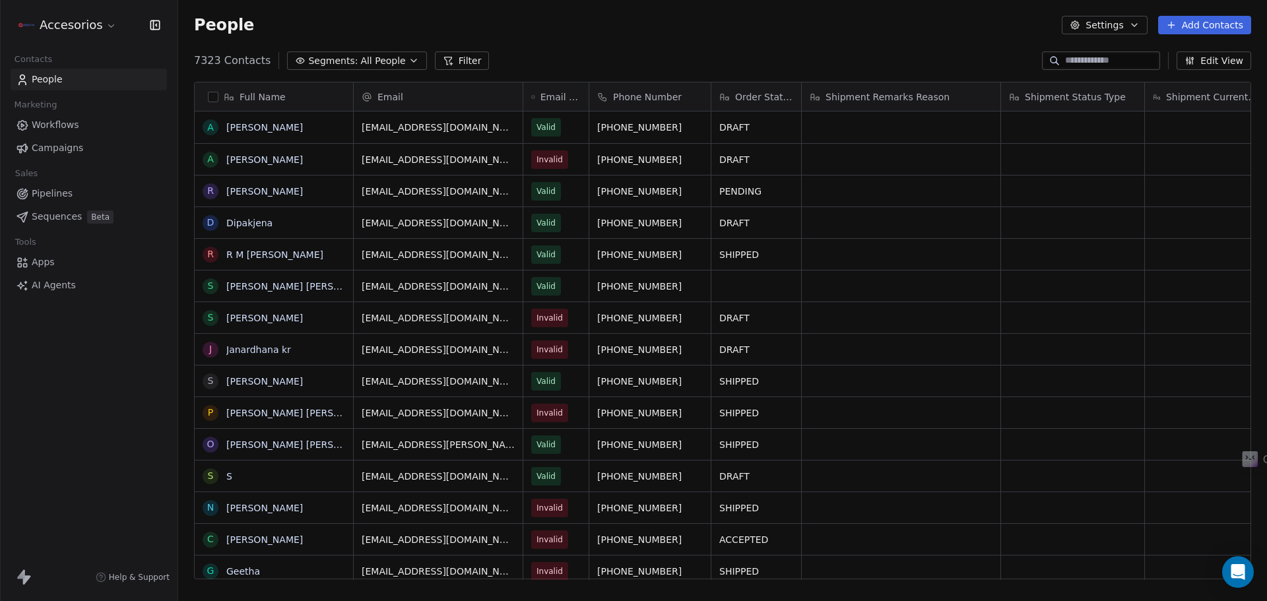
scroll to position [519, 1079]
click at [66, 25] on html "Accesorios Contacts People Marketing Workflows Campaigns Sales Pipelines Sequen…" at bounding box center [633, 300] width 1267 height 601
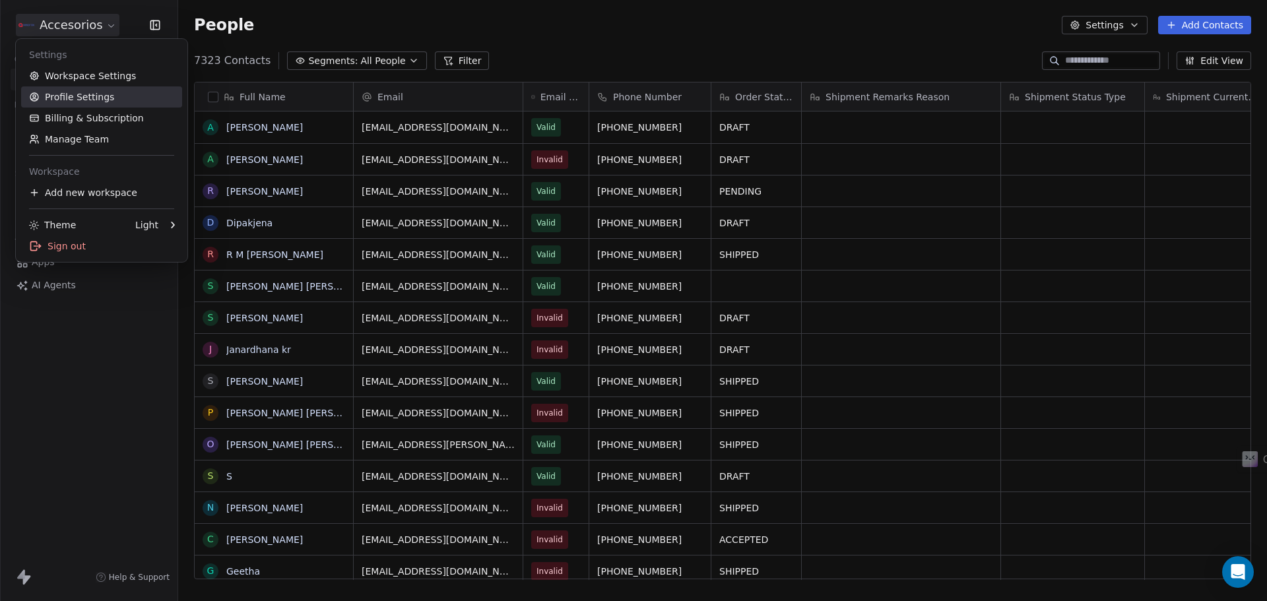
click at [75, 96] on link "Profile Settings" at bounding box center [101, 96] width 161 height 21
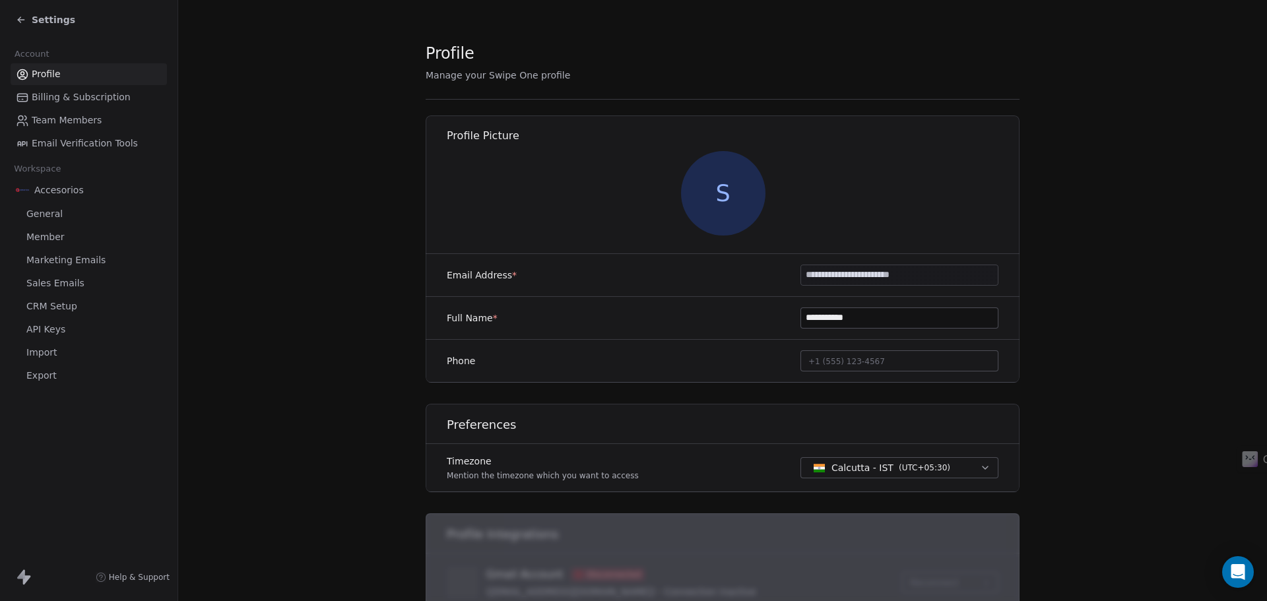
click at [717, 193] on span "S" at bounding box center [723, 193] width 84 height 84
click at [90, 100] on span "Billing & Subscription" at bounding box center [81, 97] width 99 height 14
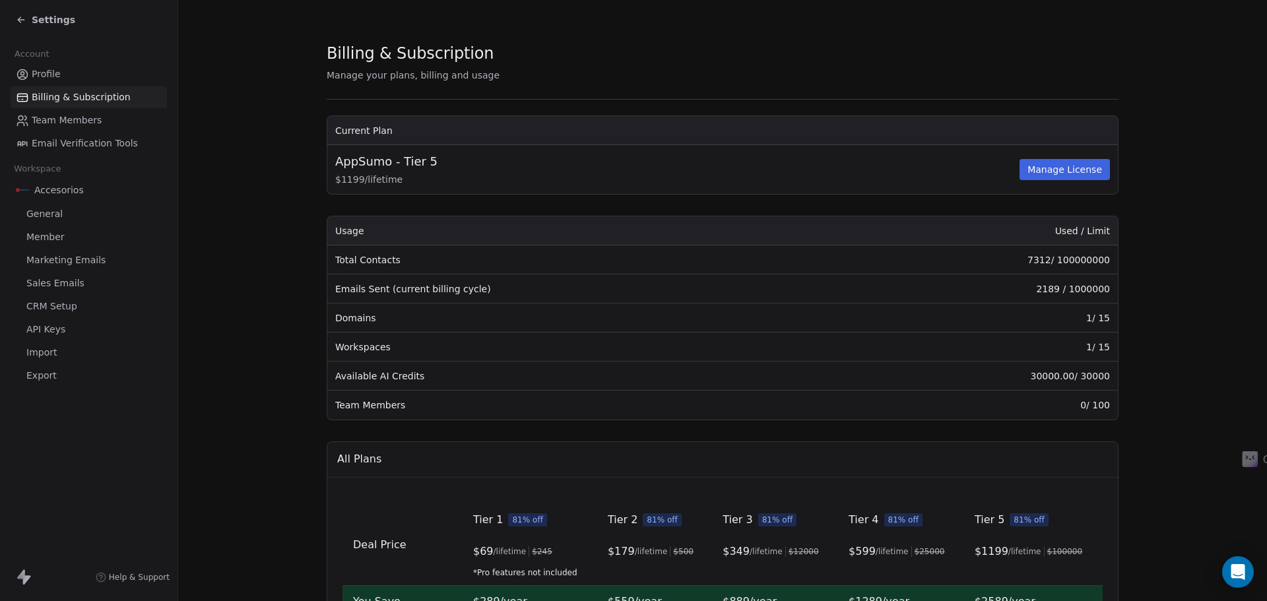
click at [77, 73] on link "Profile" at bounding box center [89, 74] width 156 height 22
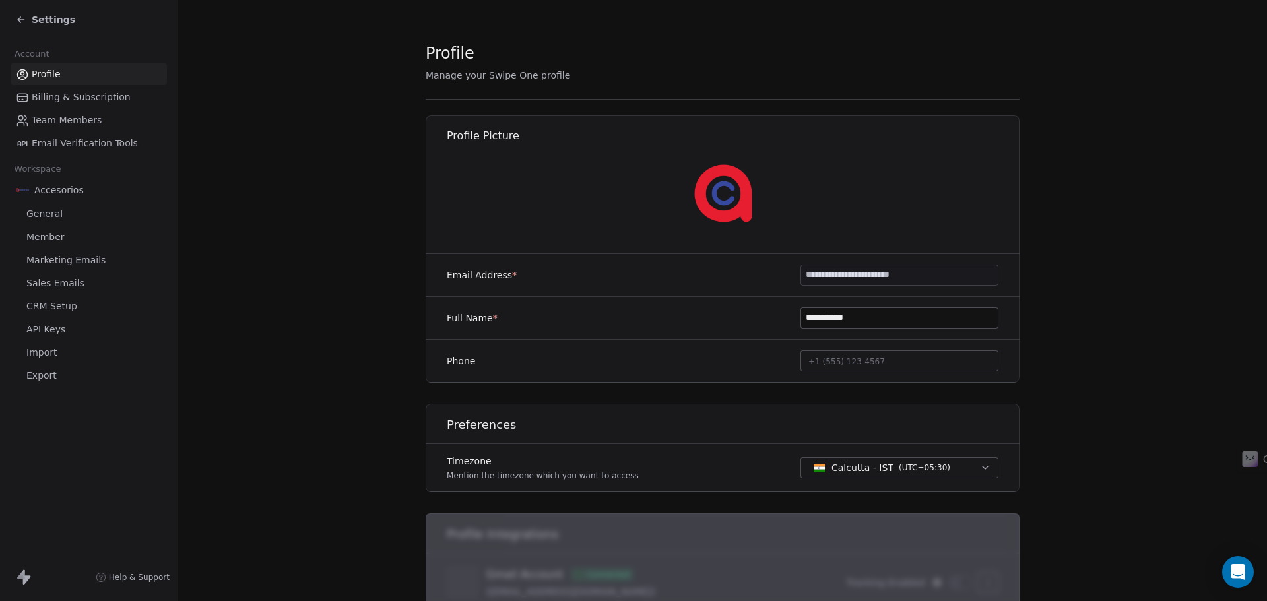
click at [696, 189] on img at bounding box center [723, 193] width 84 height 84
click at [331, 183] on section "**********" at bounding box center [722, 448] width 1089 height 896
click at [70, 19] on div "Settings" at bounding box center [91, 20] width 151 height 18
click at [37, 26] on div "Settings" at bounding box center [91, 20] width 151 height 18
click at [67, 30] on div "Settings" at bounding box center [89, 20] width 178 height 40
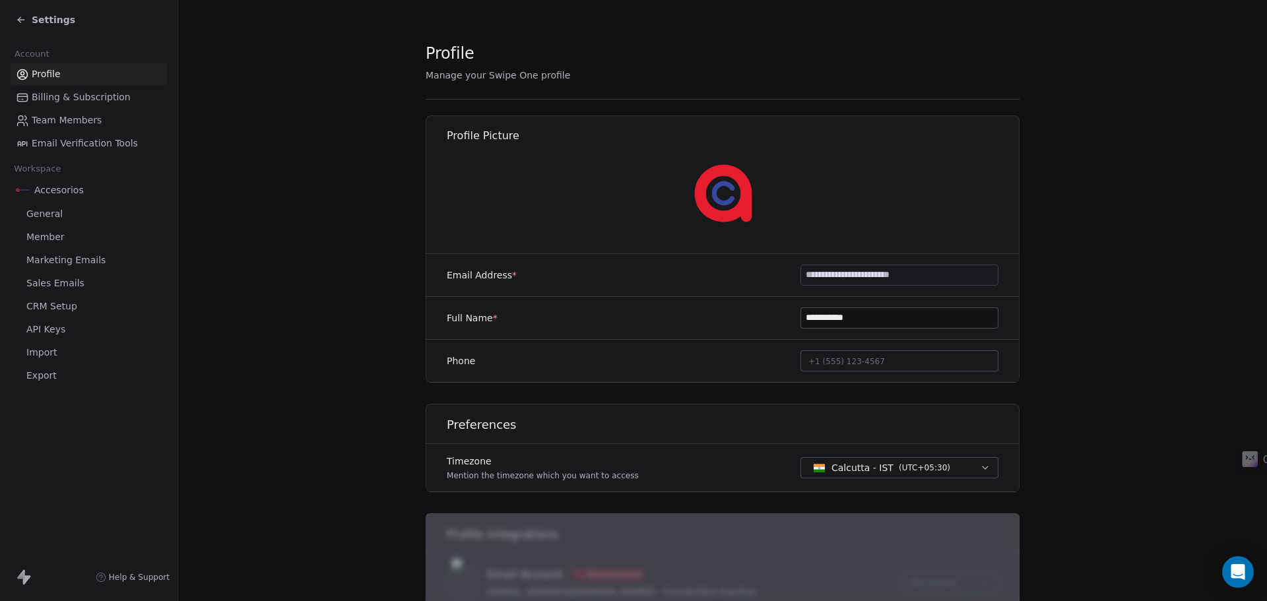
click at [53, 28] on div "Settings" at bounding box center [91, 20] width 151 height 18
click at [53, 21] on span "Settings" at bounding box center [54, 19] width 44 height 13
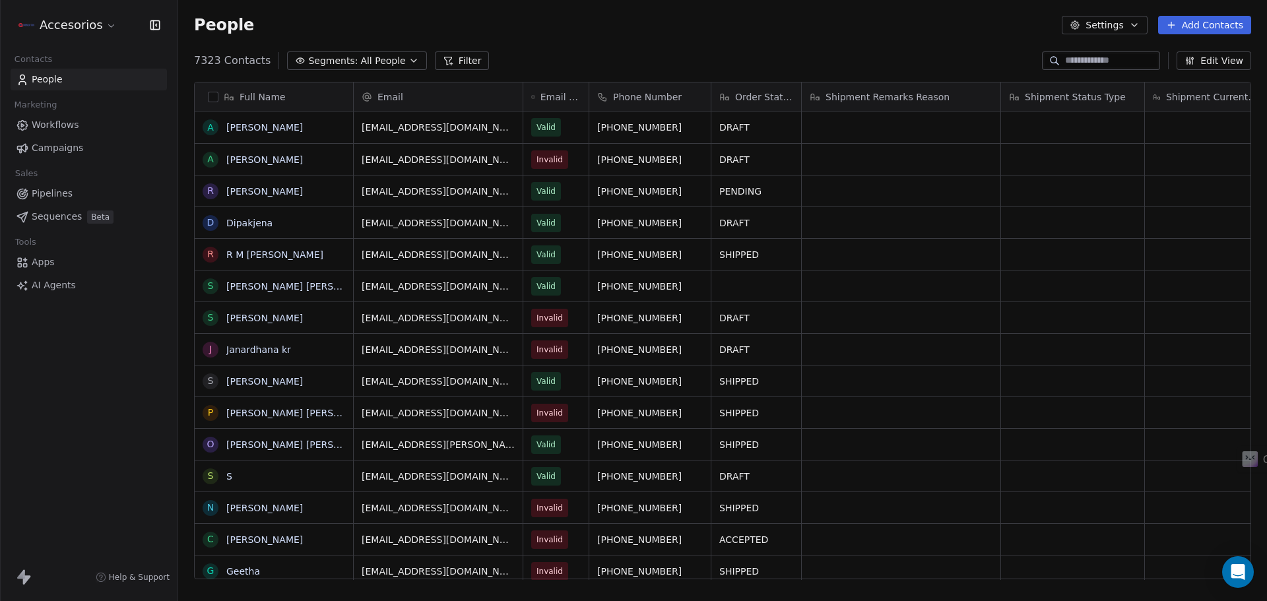
scroll to position [519, 1079]
click at [1116, 22] on button "Settings" at bounding box center [1104, 25] width 85 height 18
click at [711, 51] on html "Accesorios Contacts People Marketing Workflows Campaigns Sales Pipelines Sequen…" at bounding box center [633, 300] width 1267 height 601
click at [1119, 31] on button "Settings" at bounding box center [1104, 25] width 85 height 18
click at [1120, 89] on span "Import" at bounding box center [1113, 96] width 30 height 14
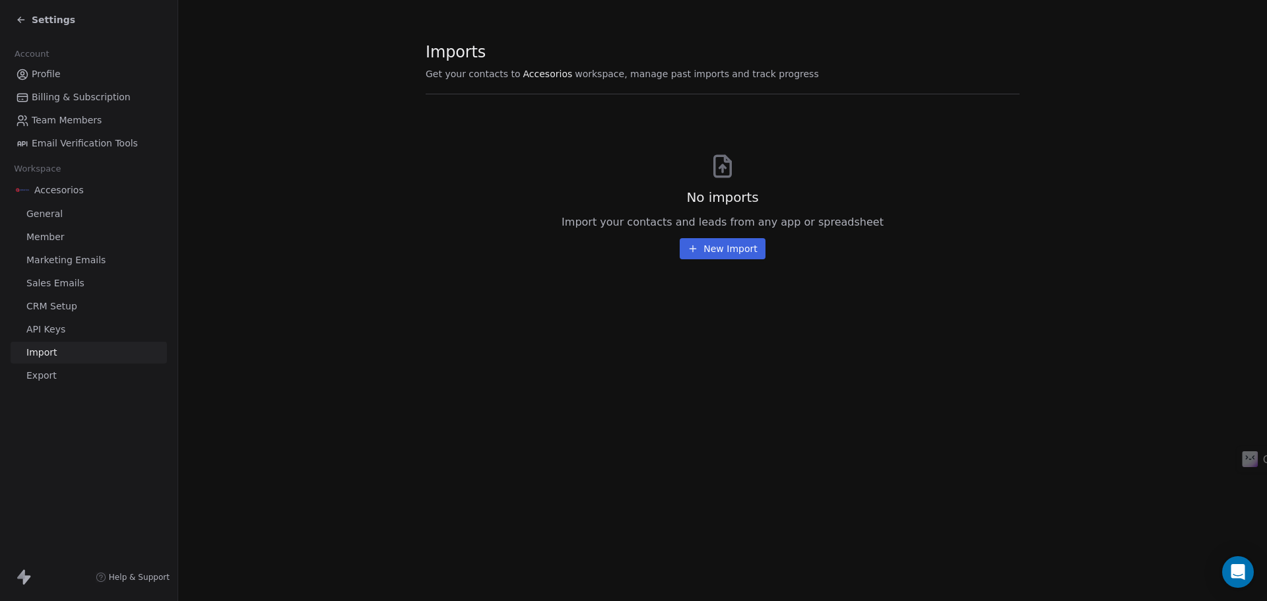
click at [747, 251] on button "New Import" at bounding box center [722, 248] width 85 height 21
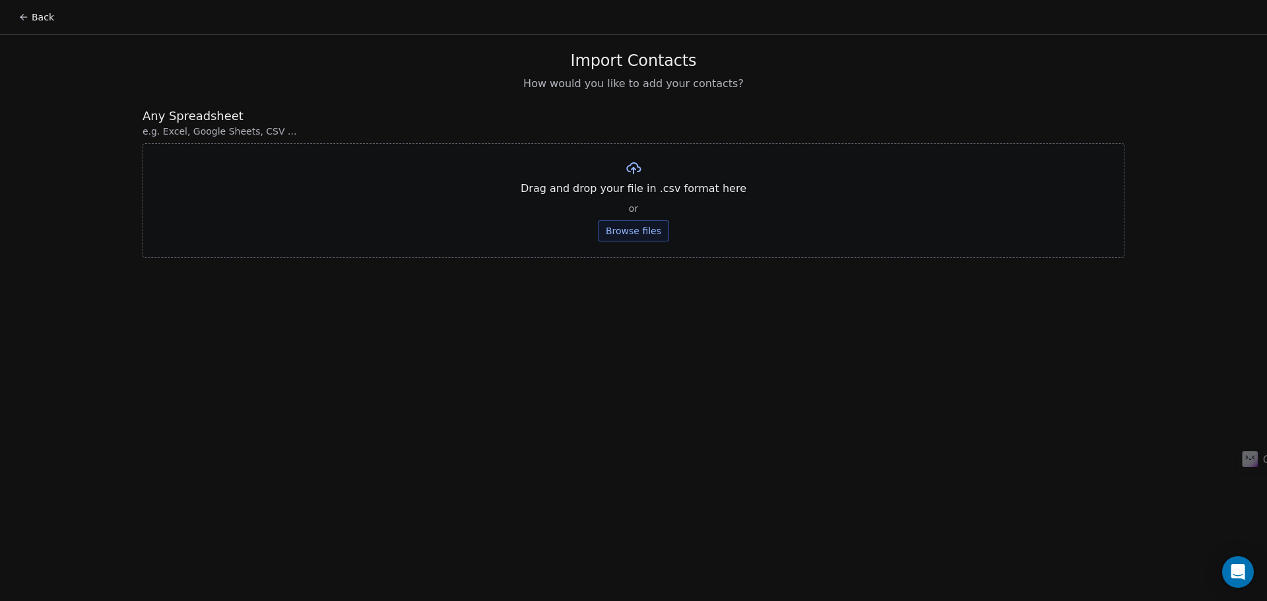
click at [624, 231] on button "Browse files" at bounding box center [633, 230] width 71 height 21
click at [9, 11] on div "Back" at bounding box center [633, 17] width 1267 height 34
click at [24, 11] on button "Back" at bounding box center [36, 17] width 51 height 24
